Goal: Find specific page/section

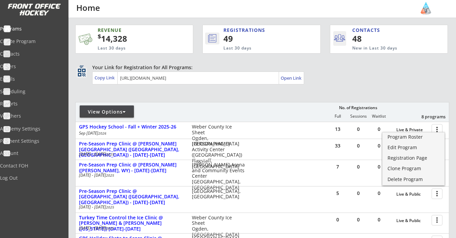
scroll to position [93, 0]
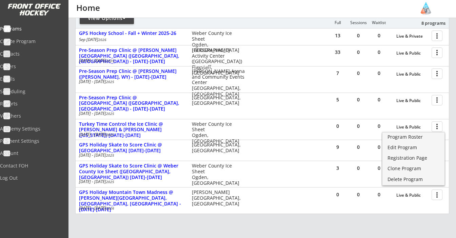
click at [317, 217] on div "REVENUE $ 14,328 Last 30 days REGISTRATIONS 49 Last 30 days CONTACTS 48 New in …" at bounding box center [262, 104] width 374 height 360
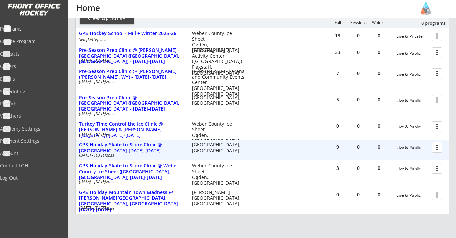
click at [434, 148] on div at bounding box center [438, 147] width 12 height 12
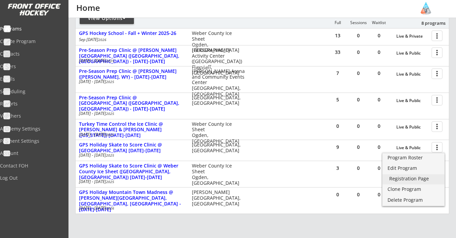
click at [426, 182] on link "Registration Page" at bounding box center [413, 179] width 62 height 10
click at [425, 168] on div "Edit Program" at bounding box center [413, 168] width 48 height 5
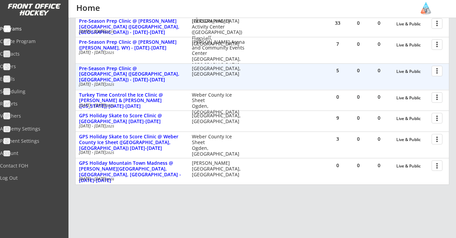
scroll to position [125, 0]
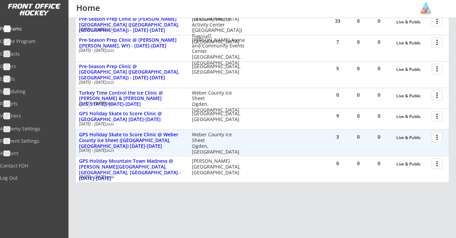
click at [439, 135] on div at bounding box center [438, 137] width 12 height 12
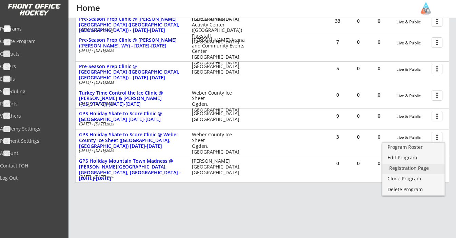
click at [428, 167] on div "Registration Page" at bounding box center [413, 168] width 48 height 5
click at [308, 206] on div "REVENUE $ 14,328 Last 30 days REGISTRATIONS 49 Last 30 days CONTACTS 48 New in …" at bounding box center [262, 73] width 374 height 360
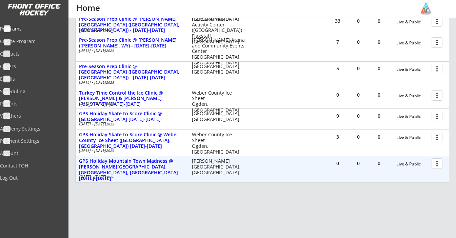
scroll to position [126, 0]
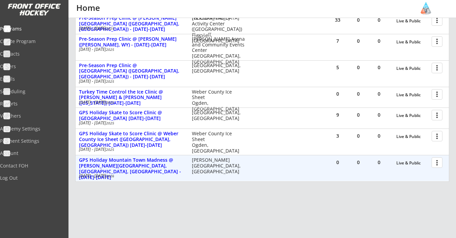
click at [432, 168] on div "0 0 0 Live & Public more_vert" at bounding box center [387, 163] width 121 height 16
click at [435, 163] on div at bounding box center [438, 162] width 12 height 12
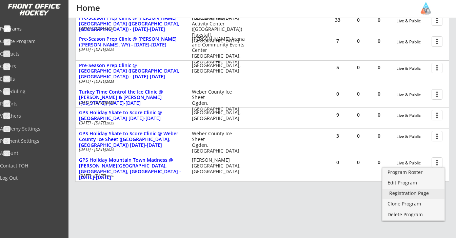
click at [412, 193] on div "Registration Page" at bounding box center [413, 193] width 48 height 5
click at [341, 201] on div "REVENUE $ 14,328 Last 30 days REGISTRATIONS 49 Last 30 days CONTACTS 48 New in …" at bounding box center [262, 72] width 374 height 360
